Goal: Navigation & Orientation: Find specific page/section

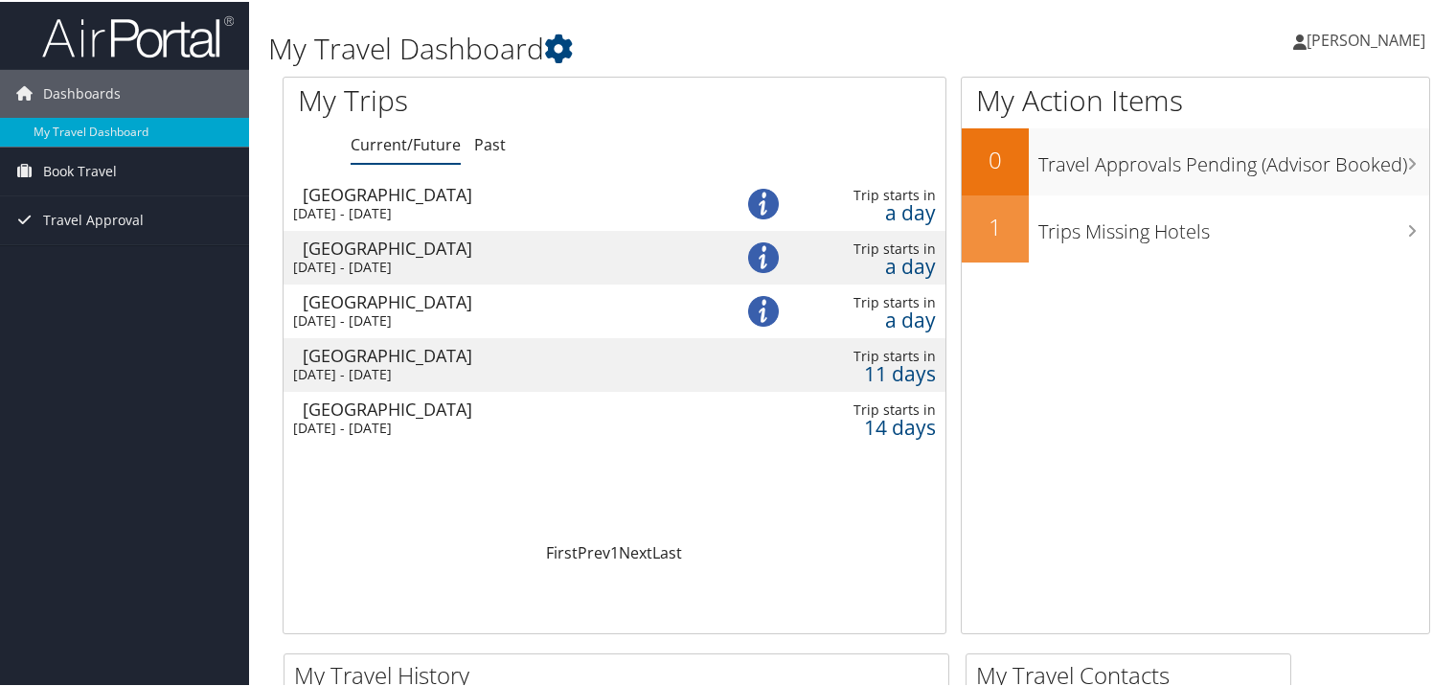
click at [368, 196] on div "[GEOGRAPHIC_DATA]" at bounding box center [508, 192] width 410 height 17
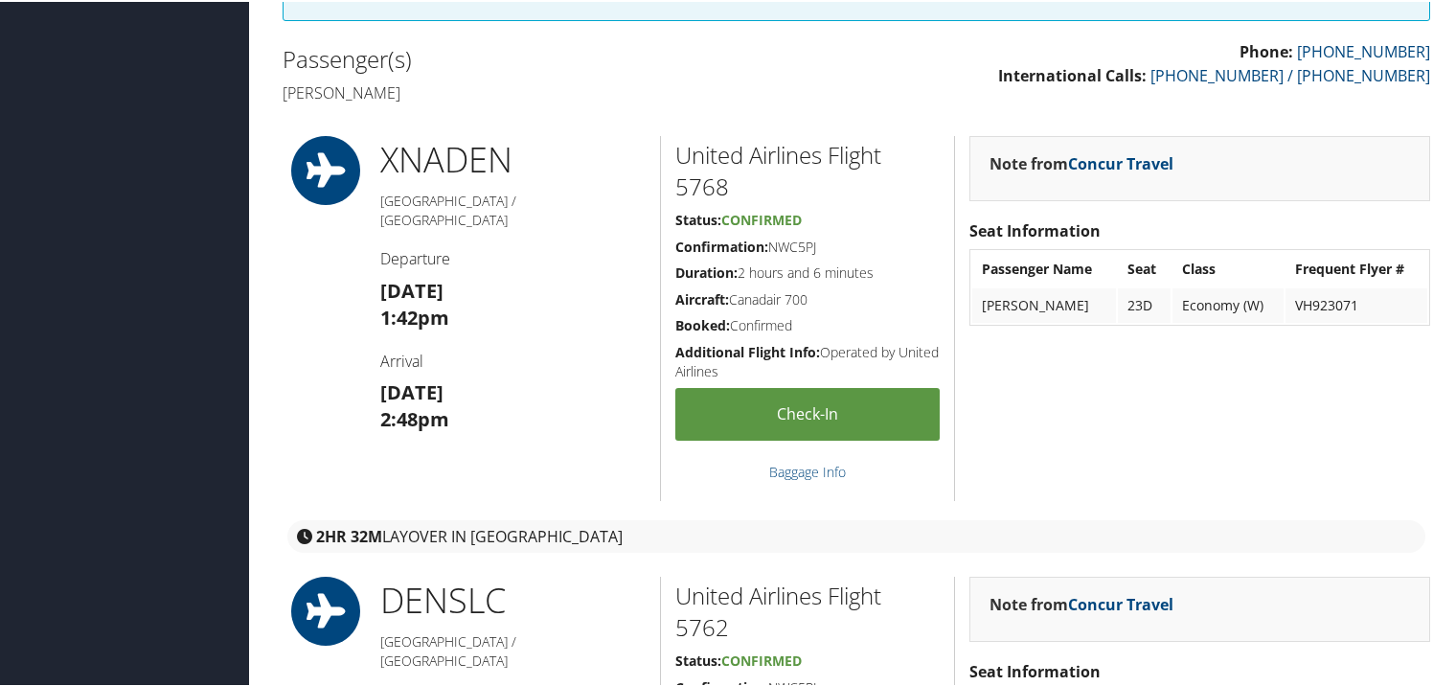
scroll to position [439, 0]
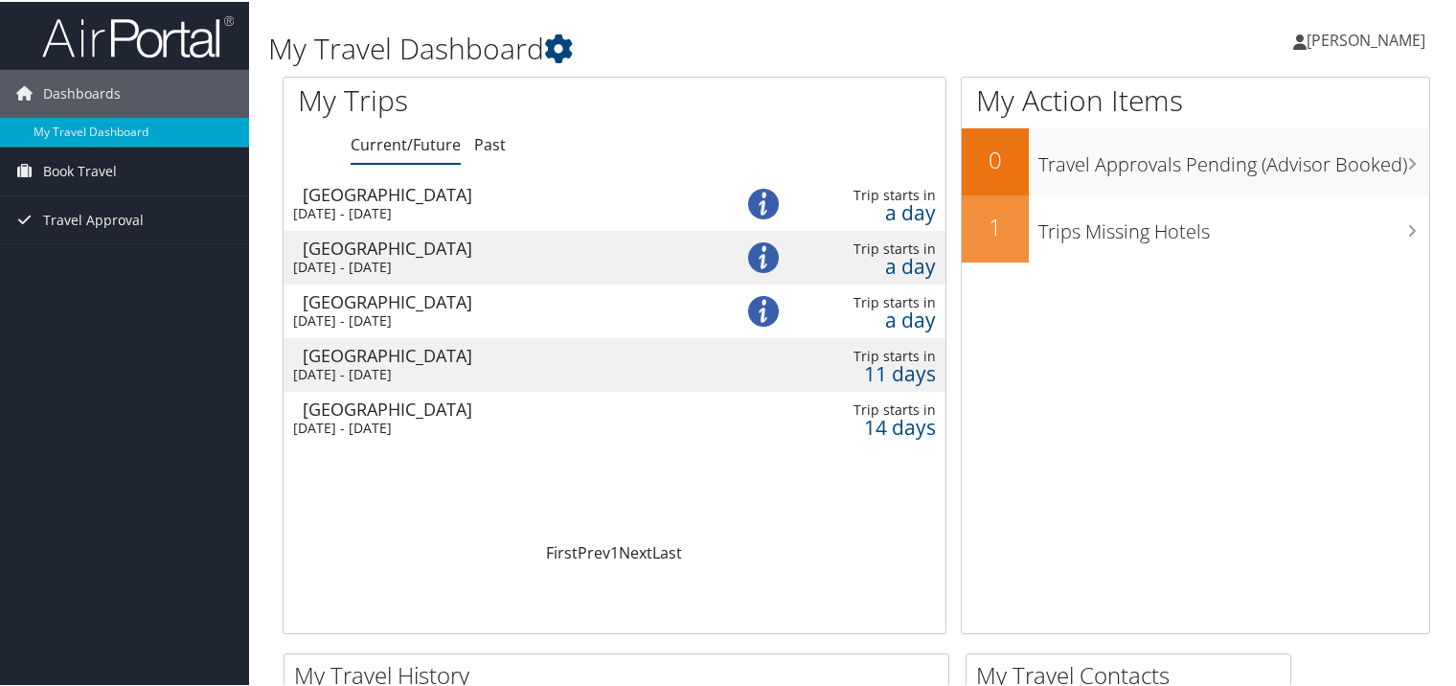
click at [423, 249] on div "[GEOGRAPHIC_DATA]" at bounding box center [508, 246] width 410 height 17
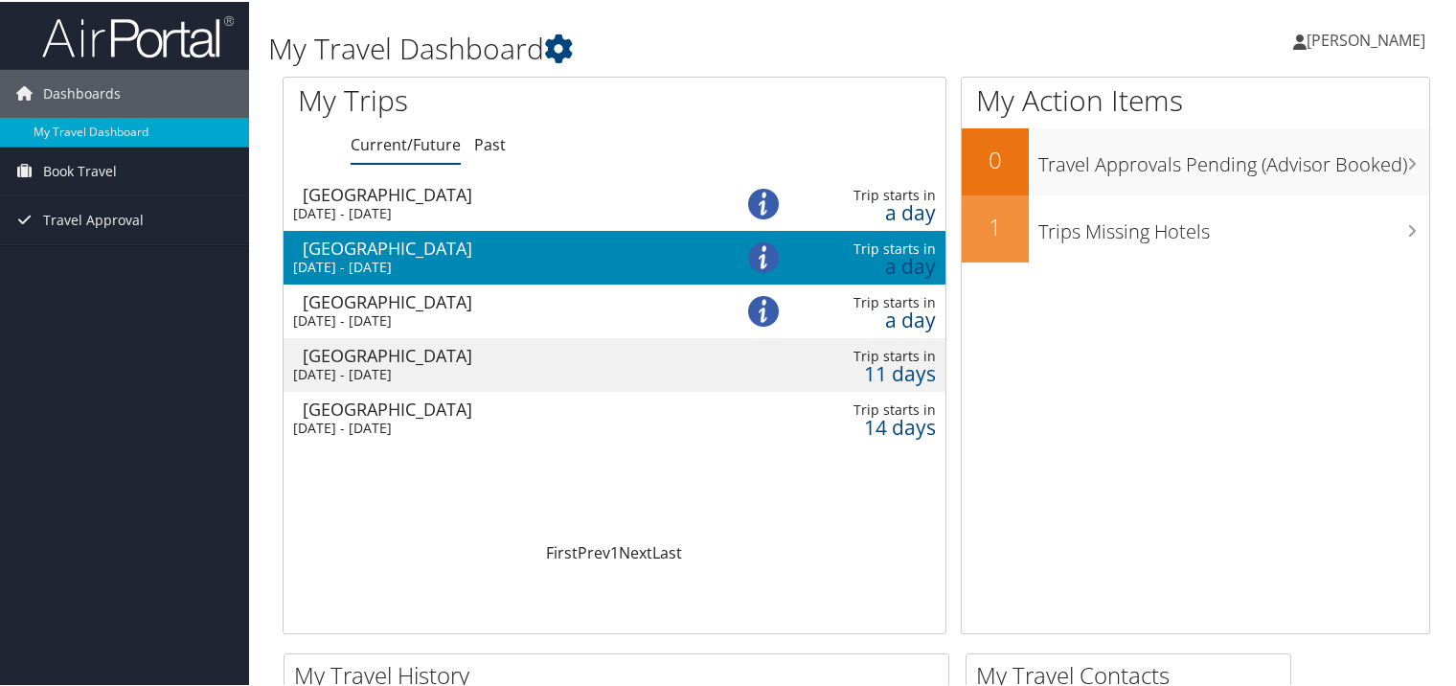
click at [423, 249] on div "[GEOGRAPHIC_DATA]" at bounding box center [508, 246] width 410 height 17
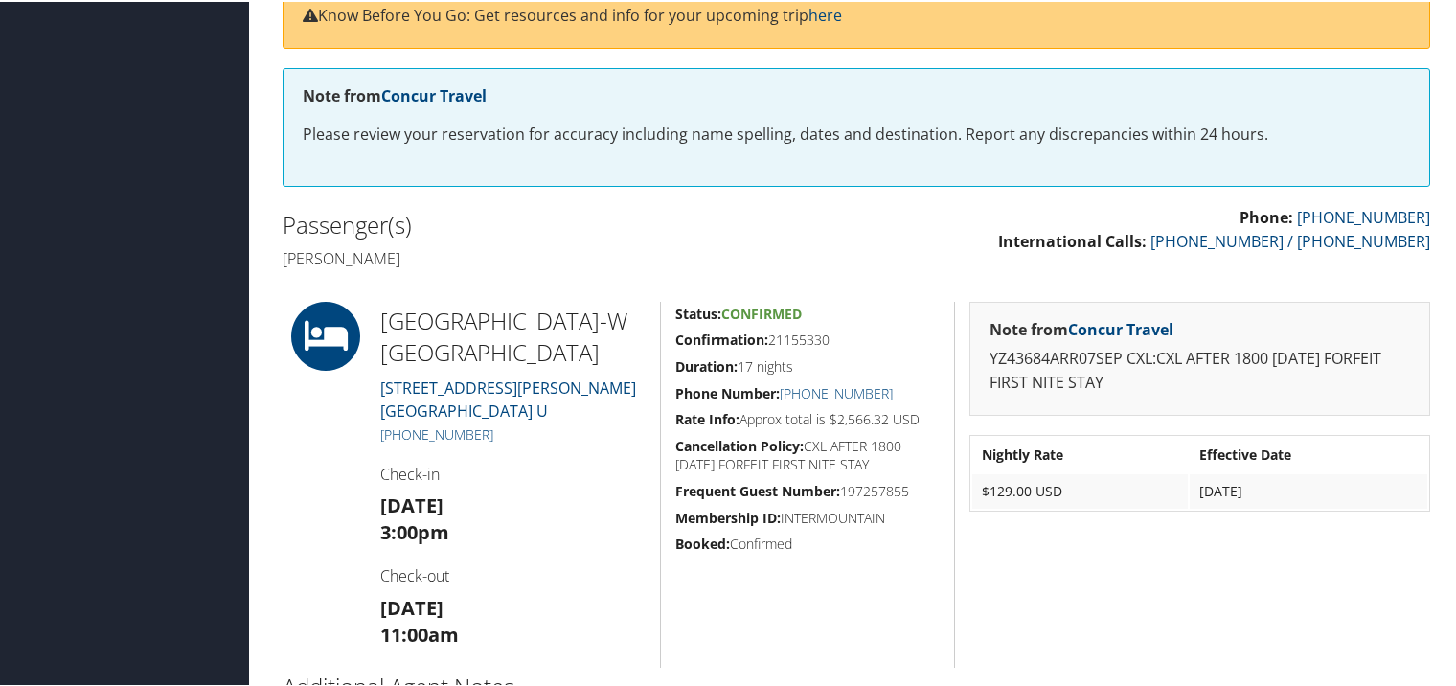
scroll to position [273, 0]
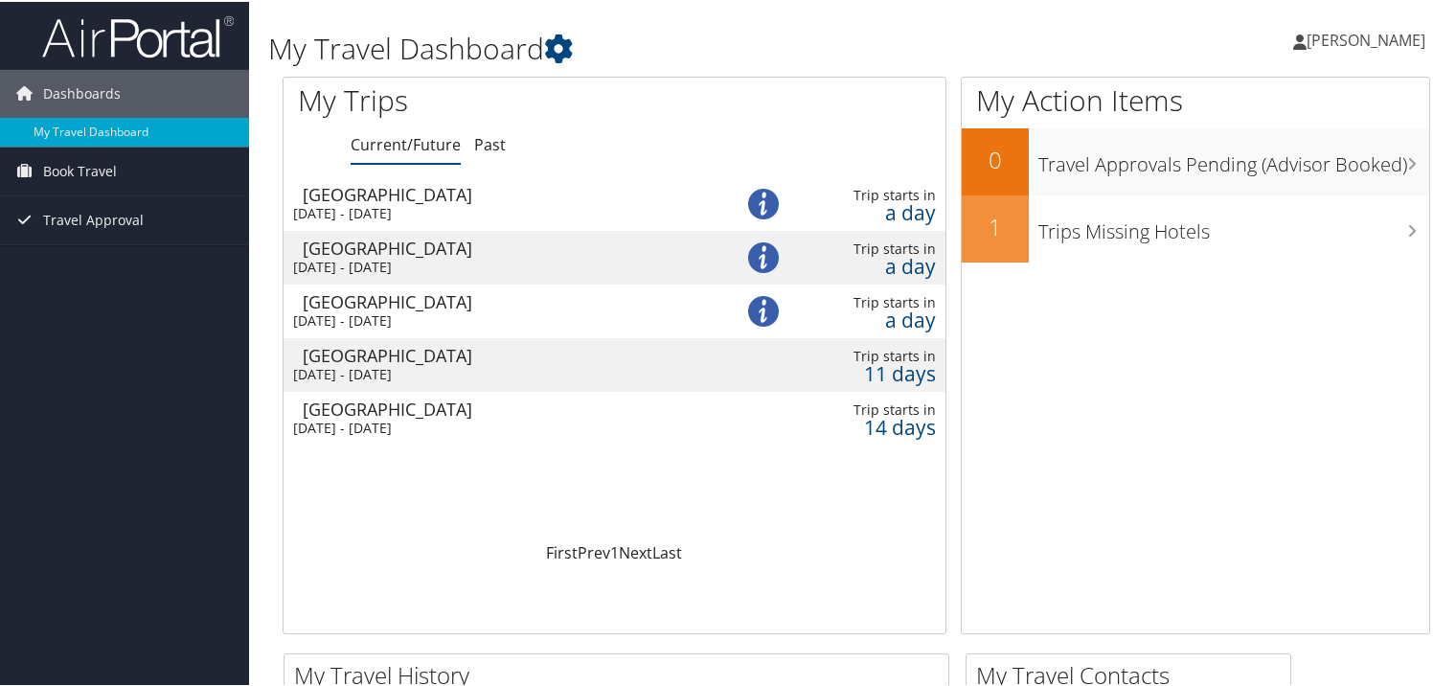
click at [433, 258] on div "[DATE] - [DATE]" at bounding box center [498, 265] width 410 height 17
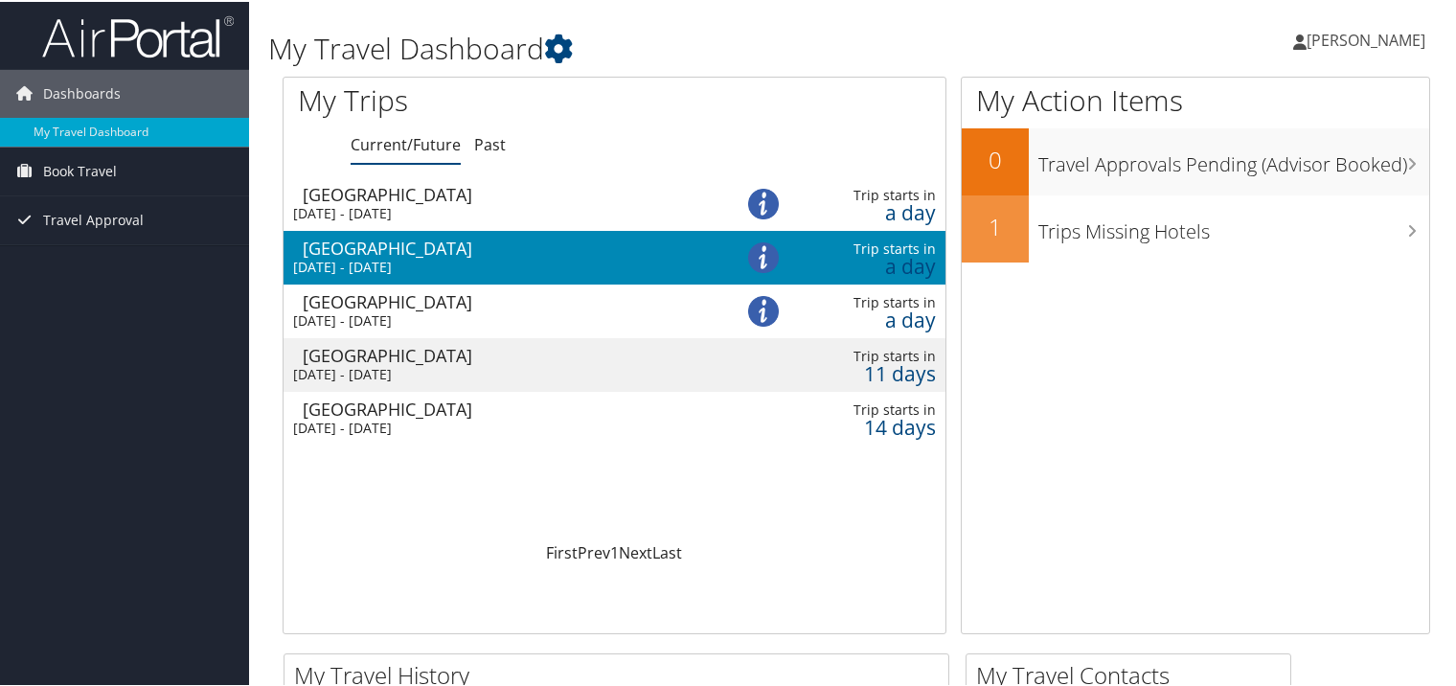
click at [433, 258] on div "[DATE] - [DATE]" at bounding box center [498, 265] width 410 height 17
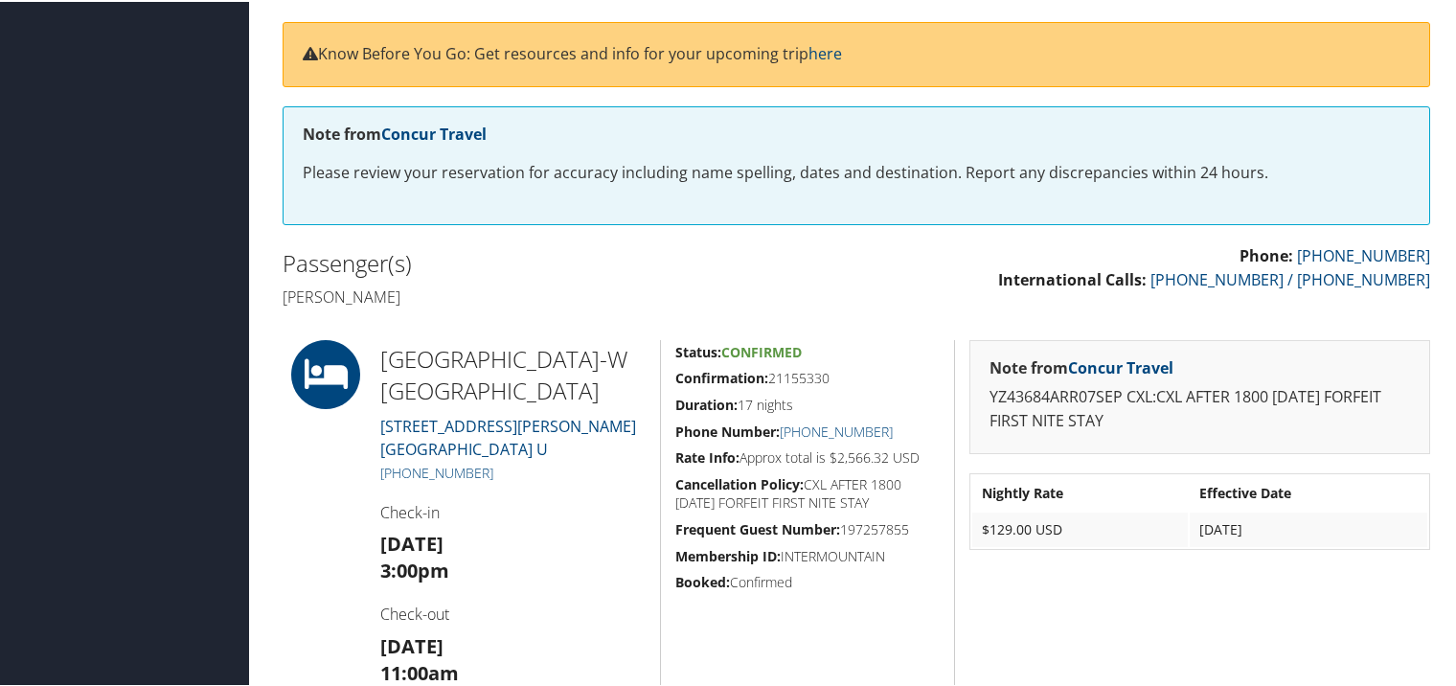
scroll to position [236, 0]
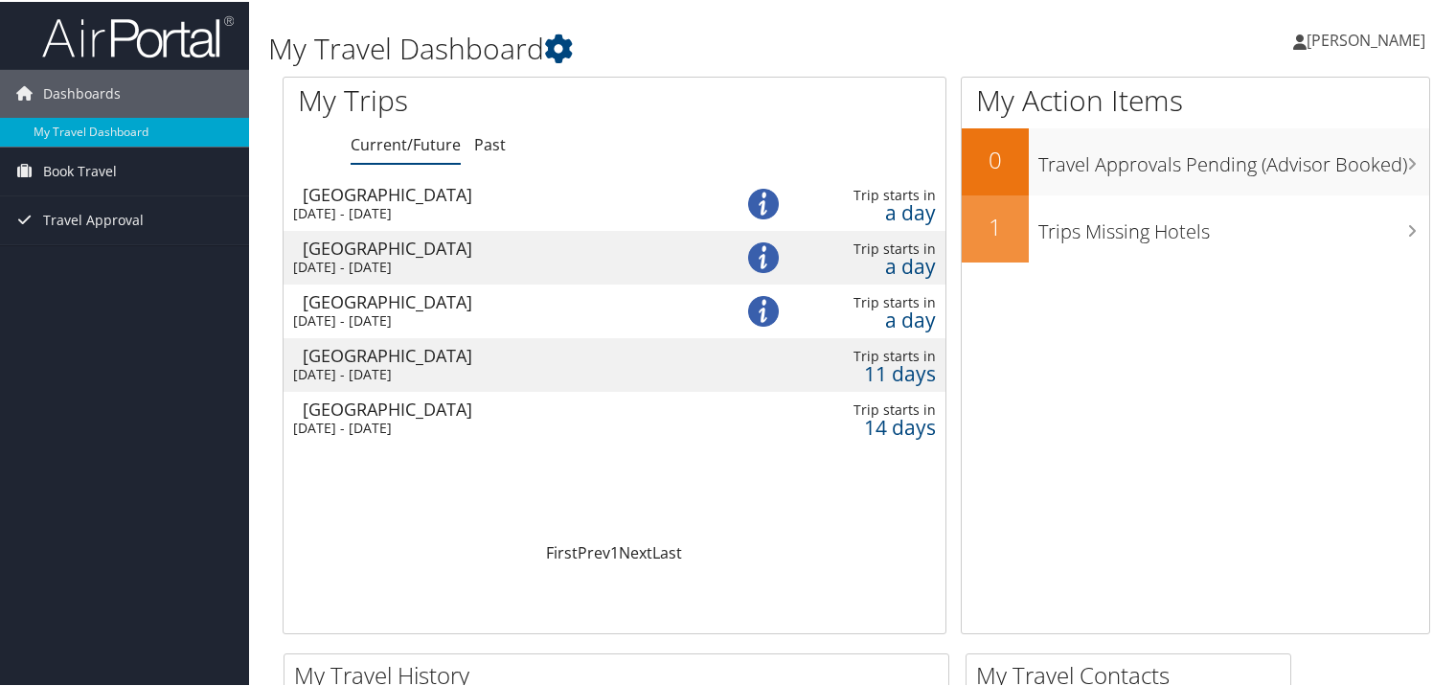
click at [406, 310] on div "[DATE] - [DATE]" at bounding box center [498, 318] width 410 height 17
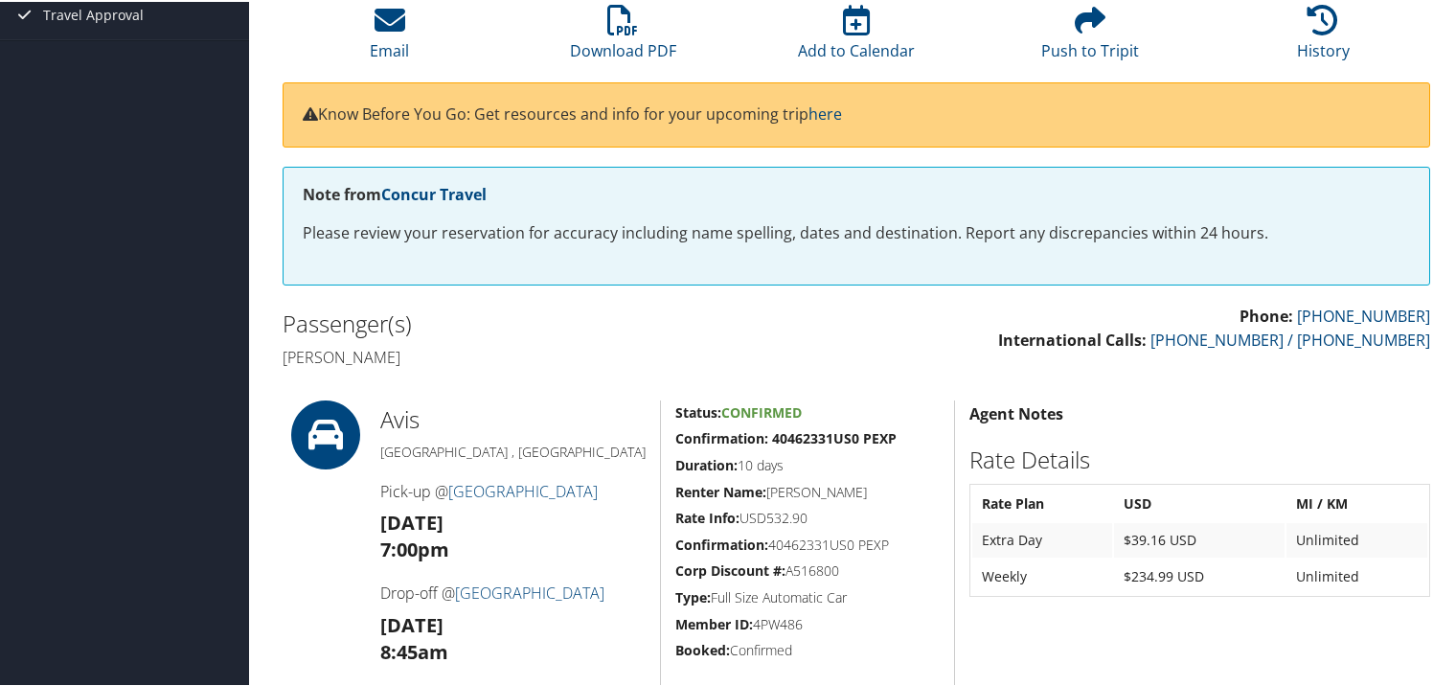
scroll to position [165, 0]
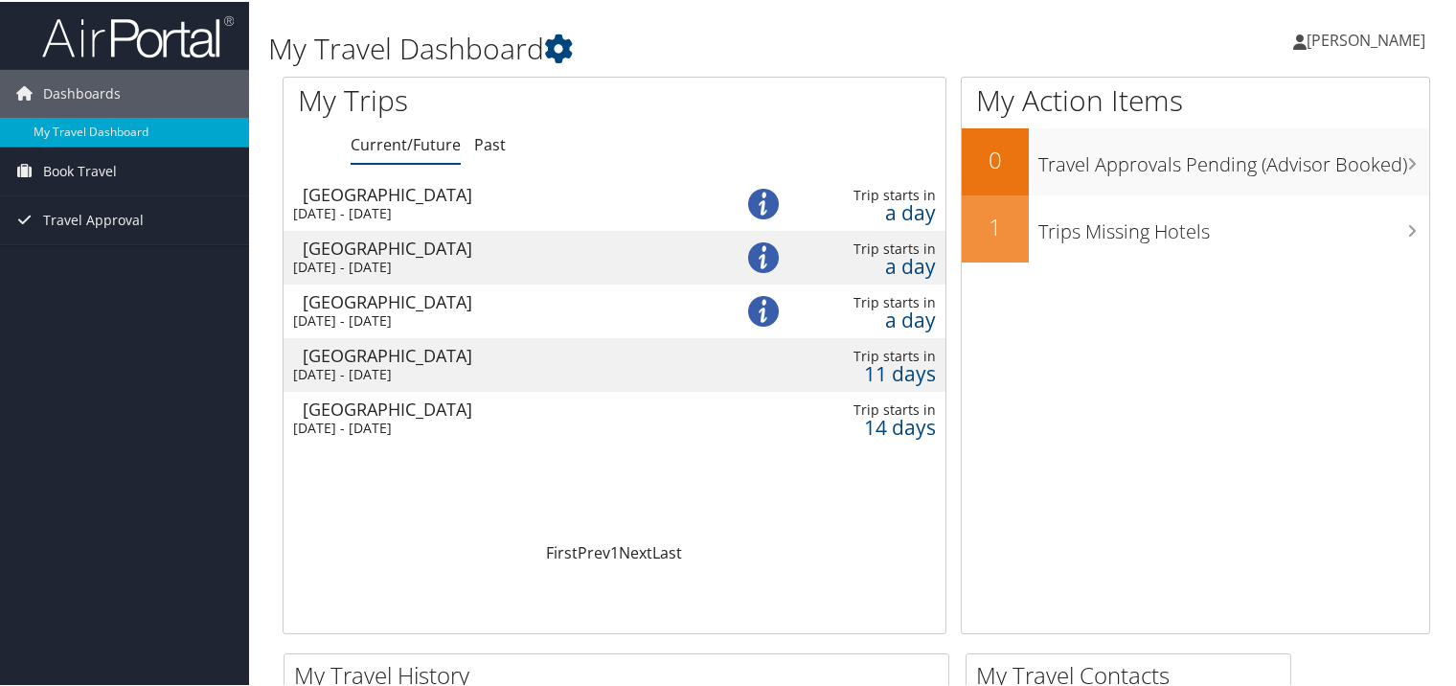
click at [429, 356] on div "[GEOGRAPHIC_DATA]" at bounding box center [508, 353] width 410 height 17
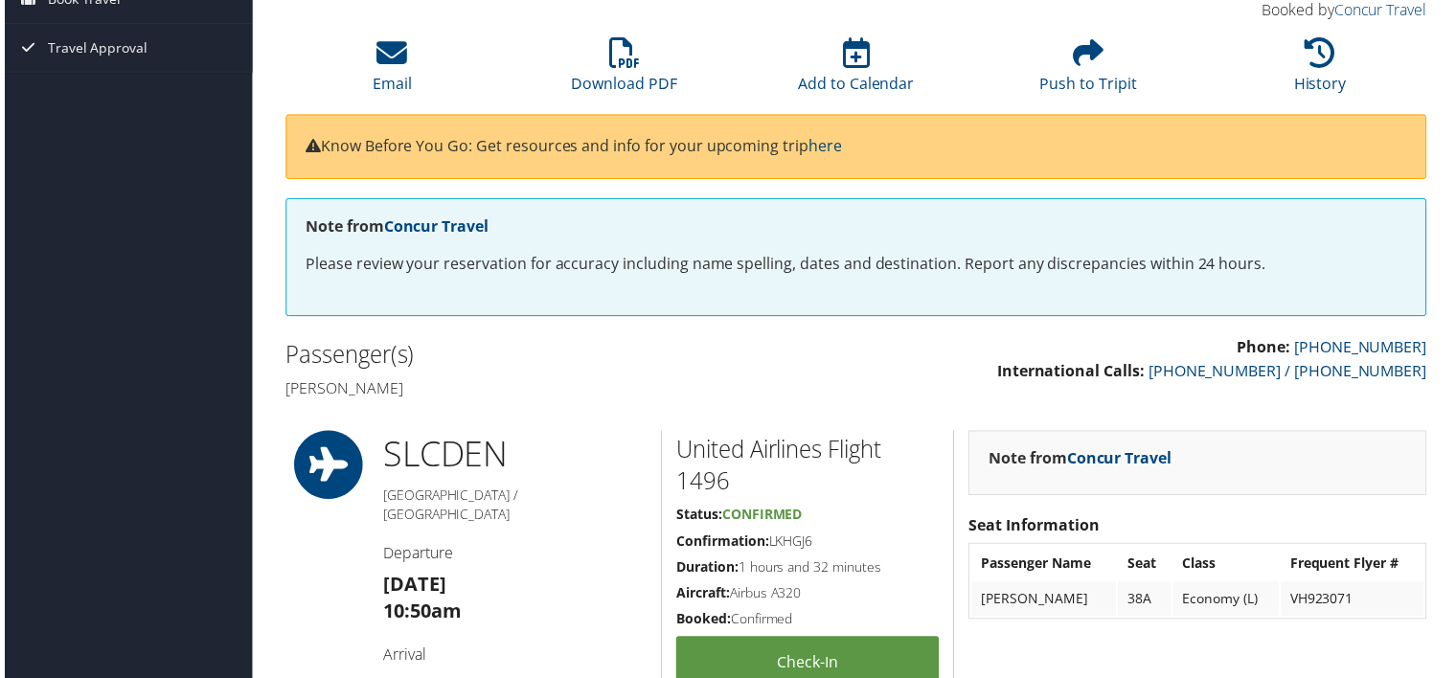
scroll to position [99, 0]
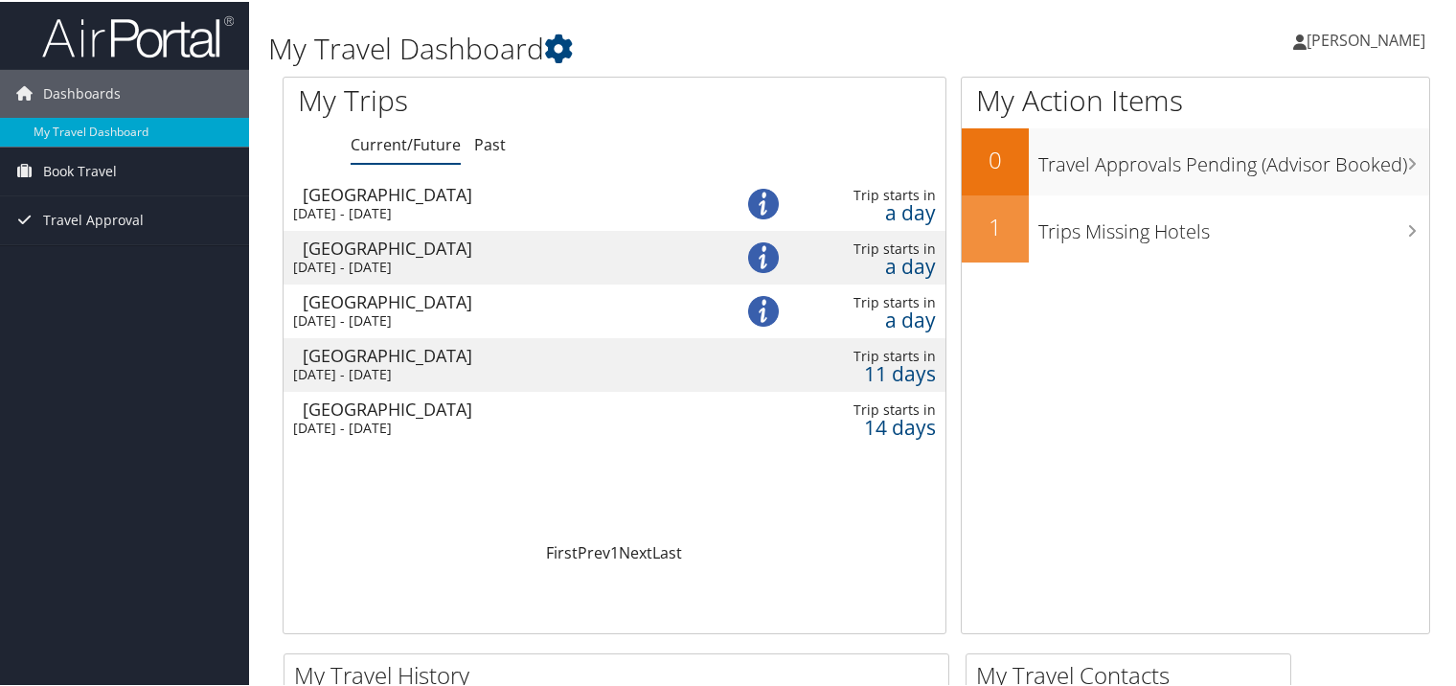
click at [433, 404] on div "[GEOGRAPHIC_DATA]" at bounding box center [508, 407] width 410 height 17
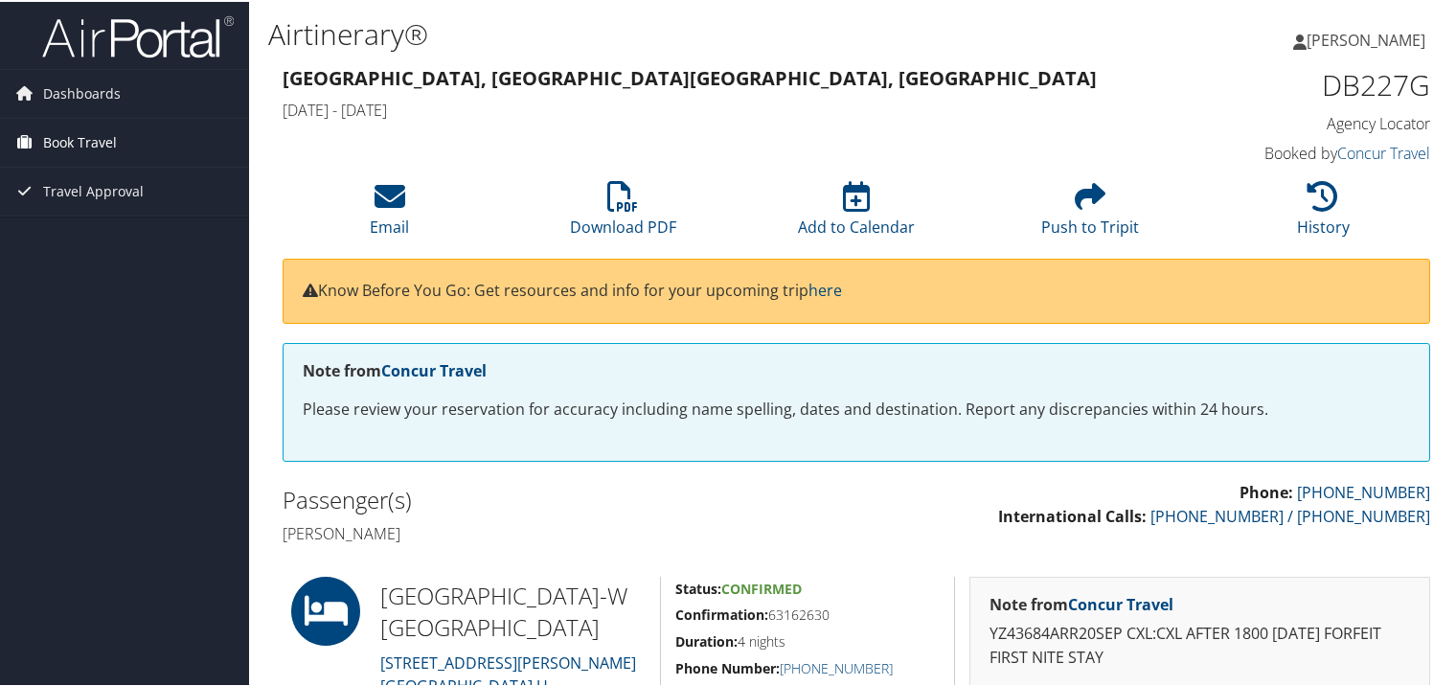
click at [80, 136] on span "Book Travel" at bounding box center [80, 141] width 74 height 48
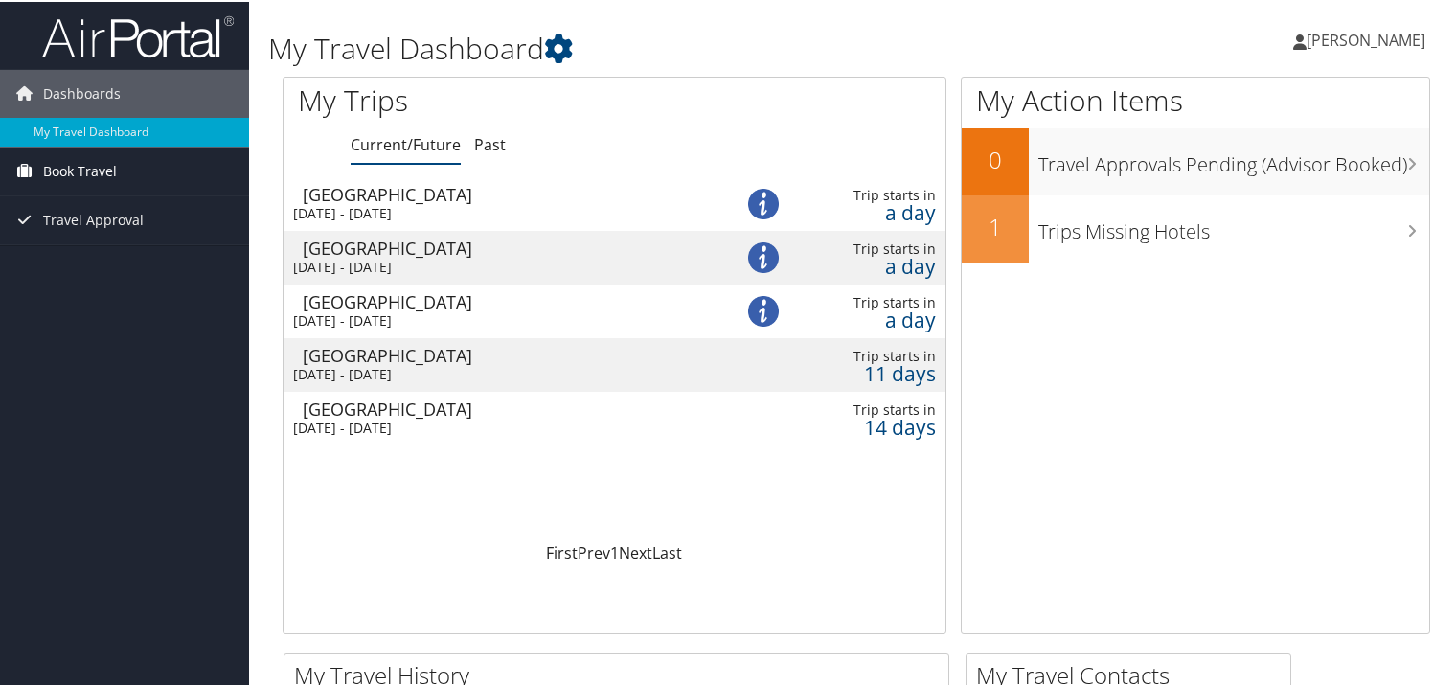
click at [75, 169] on span "Book Travel" at bounding box center [80, 170] width 74 height 48
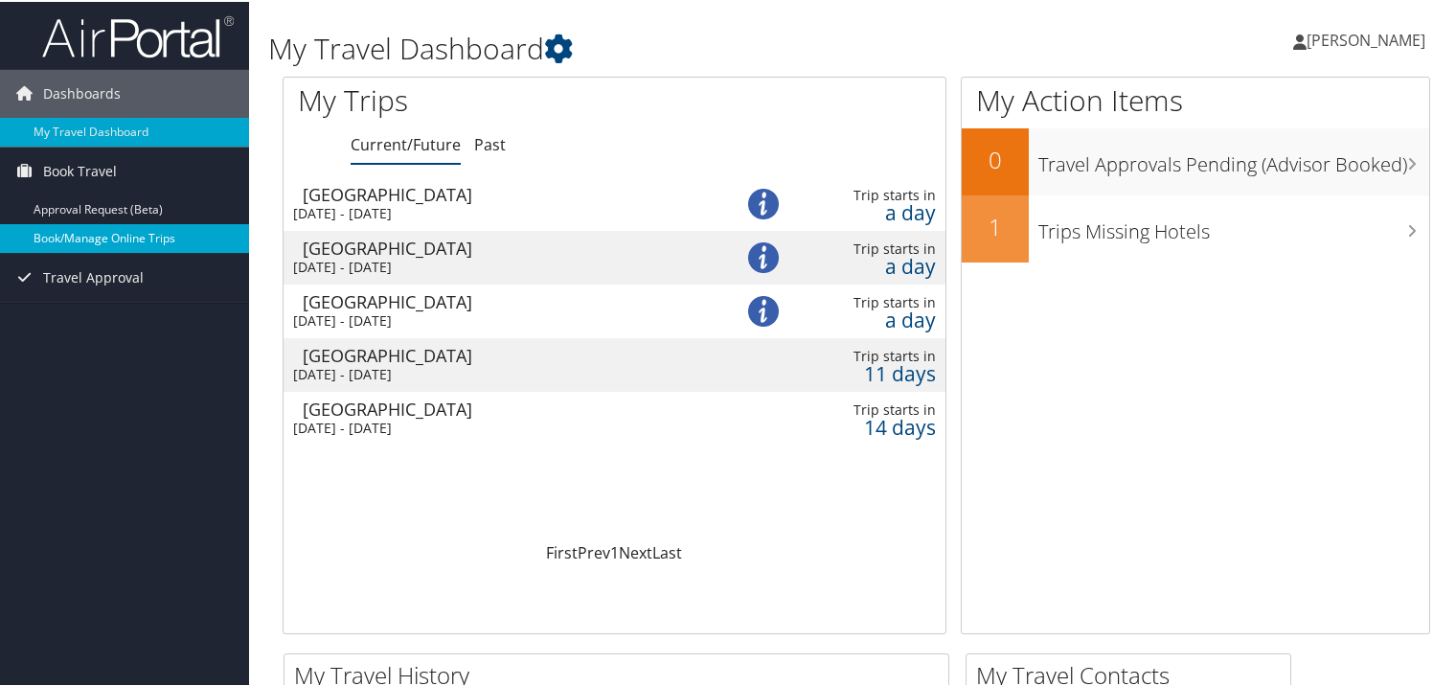
click at [82, 231] on link "Book/Manage Online Trips" at bounding box center [124, 236] width 249 height 29
